Goal: Task Accomplishment & Management: Use online tool/utility

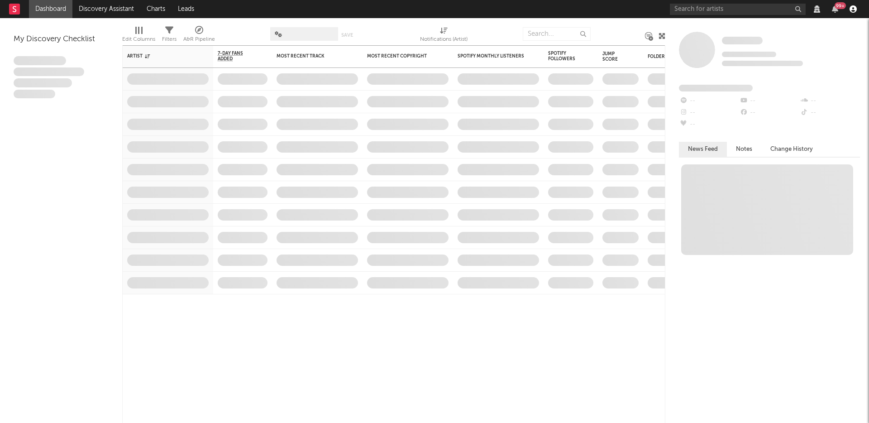
click at [851, 12] on icon "button" at bounding box center [852, 8] width 7 height 7
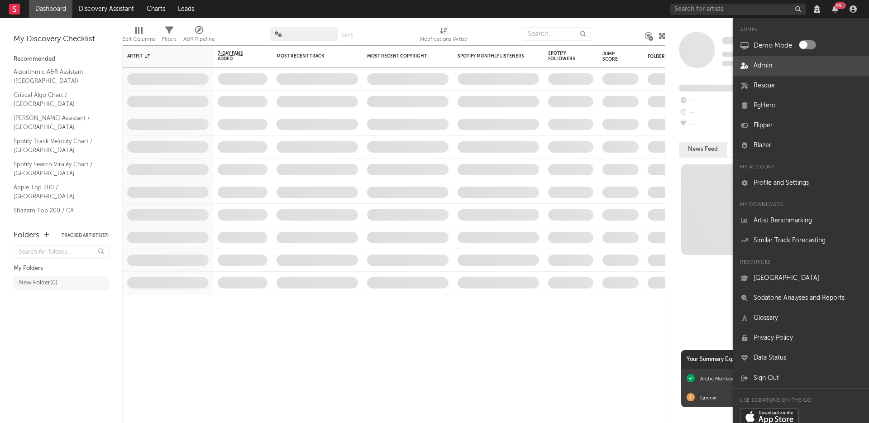
click at [772, 66] on link "Admin" at bounding box center [801, 66] width 136 height 20
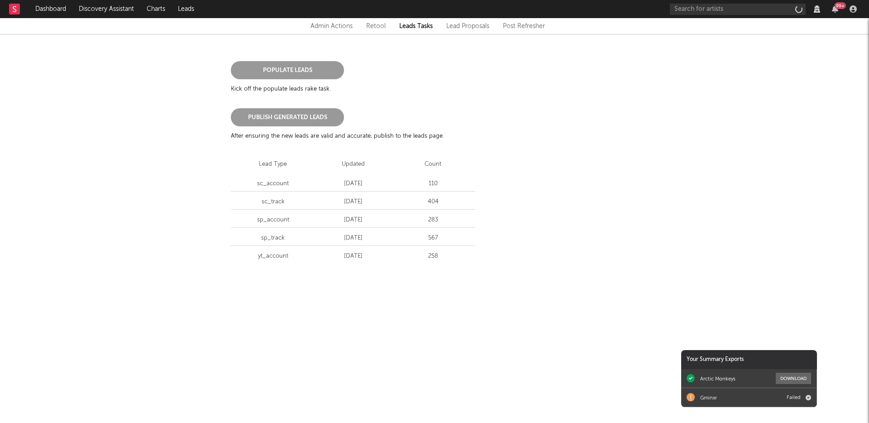
click at [67, 210] on div "Populate Leads Kick off the populate leads rake task. Publish Generated Leads A…" at bounding box center [434, 155] width 869 height 243
click at [336, 22] on div "Admin Actions" at bounding box center [331, 26] width 42 height 11
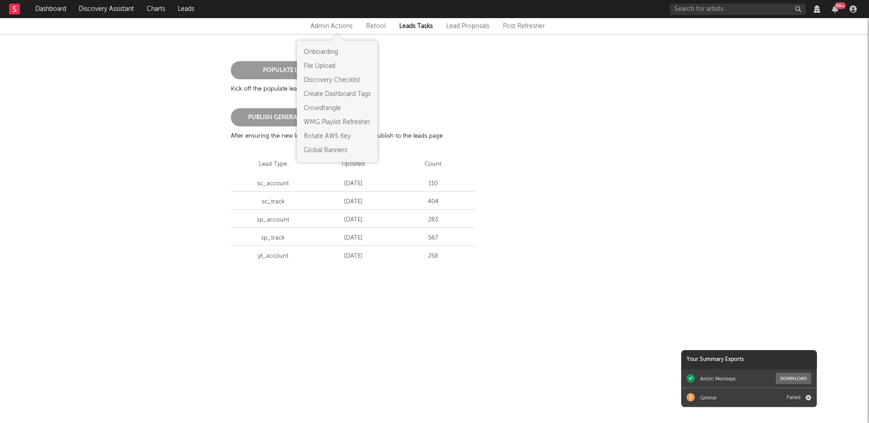
click at [317, 136] on link "Rotate AWS Key" at bounding box center [337, 137] width 67 height 10
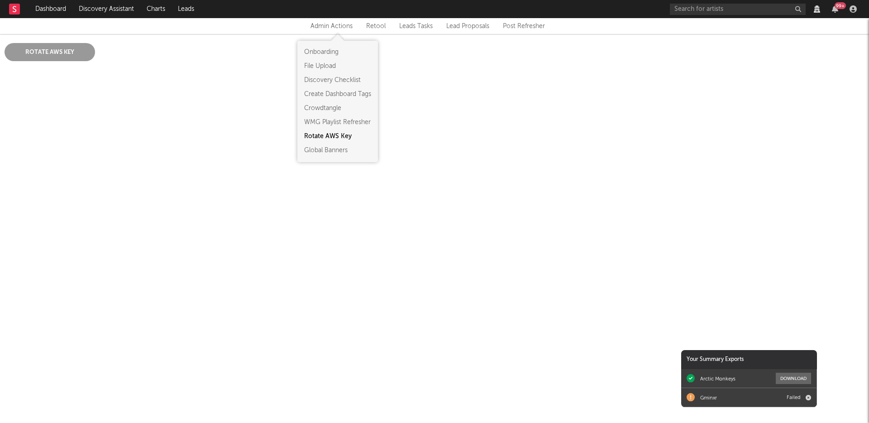
click at [52, 88] on html "Dashboard Discovery Assistant Charts Leads 99 + Notifications Settings Mark all…" at bounding box center [434, 44] width 869 height 88
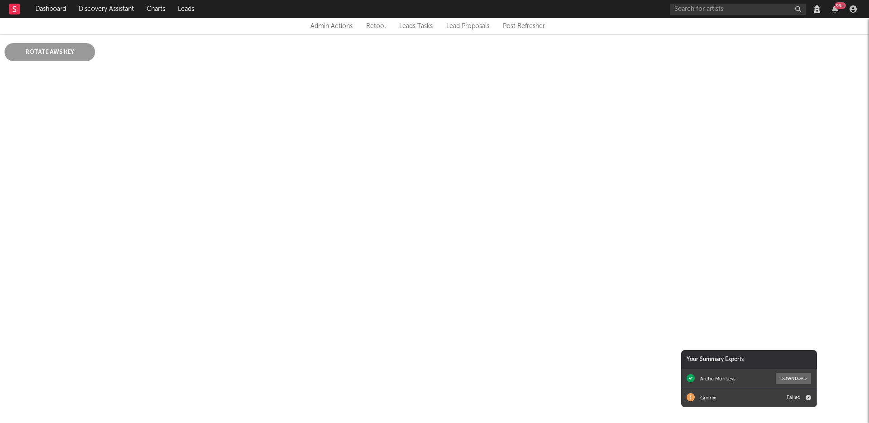
click at [65, 54] on button "Rotate AWS Key" at bounding box center [50, 52] width 91 height 18
click at [182, 88] on html "Dashboard Discovery Assistant Charts Leads 99 + Notifications Settings Mark all…" at bounding box center [434, 44] width 869 height 88
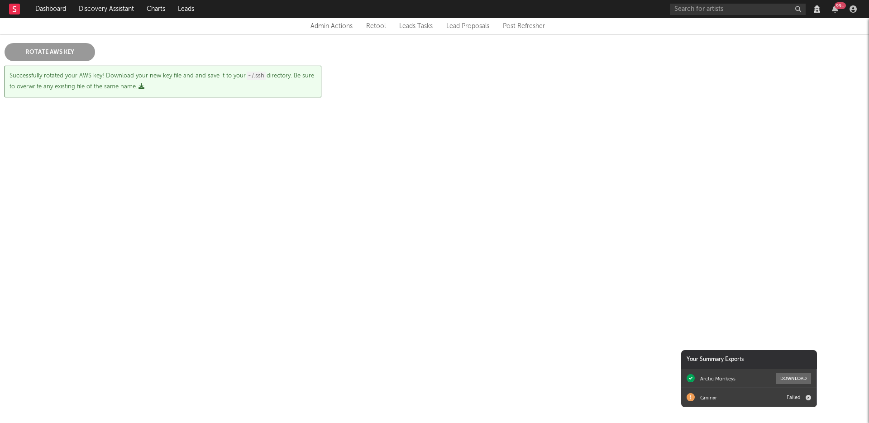
click at [175, 124] on html "Dashboard Discovery Assistant Charts Leads 99 + Notifications Settings Mark all…" at bounding box center [434, 62] width 869 height 124
click at [171, 45] on div "Rotate AWS Key Successfully rotated your AWS key! Download your new key file an…" at bounding box center [435, 70] width 860 height 54
click at [141, 88] on icon "button" at bounding box center [141, 86] width 6 height 6
